Goal: Information Seeking & Learning: Learn about a topic

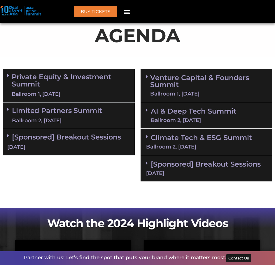
scroll to position [350, 0]
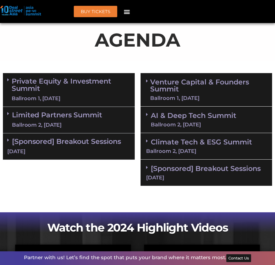
click at [174, 84] on link "Venture Capital & Founders​ Summit Ballroom 1, [DATE]" at bounding box center [208, 90] width 116 height 22
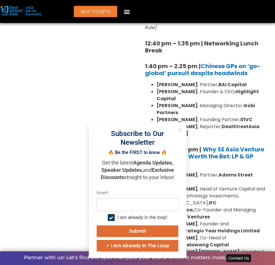
scroll to position [875, 0]
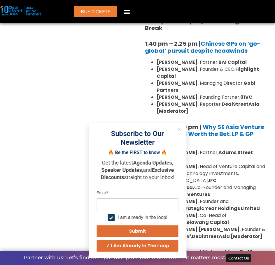
click at [178, 132] on button "Close" at bounding box center [180, 130] width 8 height 8
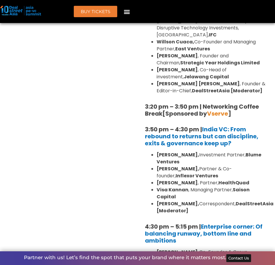
scroll to position [1079, 0]
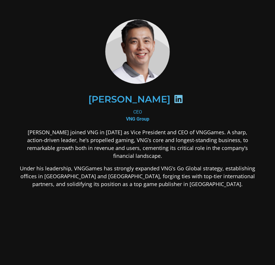
click at [127, 139] on p "[PERSON_NAME] joined VNG in [DATE] as Vice President and CEO of VNGGames. A sha…" at bounding box center [137, 144] width 237 height 31
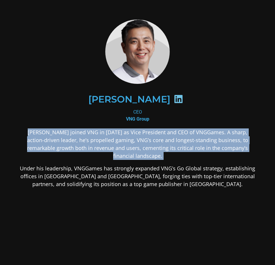
click at [127, 139] on p "[PERSON_NAME] joined VNG in [DATE] as Vice President and CEO of VNGGames. A sha…" at bounding box center [137, 144] width 237 height 31
drag, startPoint x: 184, startPoint y: 139, endPoint x: 193, endPoint y: 134, distance: 10.6
click at [193, 134] on p "[PERSON_NAME] joined VNG in [DATE] as Vice President and CEO of VNGGames. A sha…" at bounding box center [137, 144] width 237 height 31
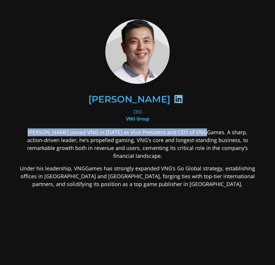
drag, startPoint x: 178, startPoint y: 134, endPoint x: 15, endPoint y: 132, distance: 162.7
click at [15, 132] on div "Kelly Wong CEO VNG Group Kelly Wong joined VNG in 2019 as Vice President and CE…" at bounding box center [137, 150] width 263 height 288
copy p "Kelly Wong joined VNG in 2019 as Vice President and CEO of VNGGames"
